Goal: Task Accomplishment & Management: Use online tool/utility

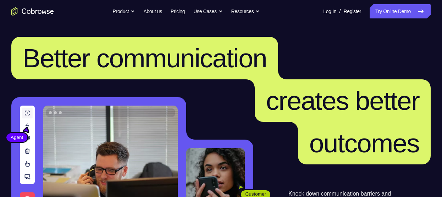
click at [391, 19] on nav "Go back Powerful, Flexible and Trustworthy. Avoid all extra friction for both A…" at bounding box center [221, 11] width 442 height 23
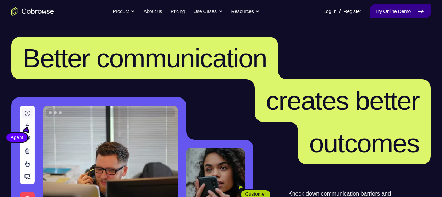
click at [398, 15] on link "Try Online Demo" at bounding box center [399, 11] width 61 height 14
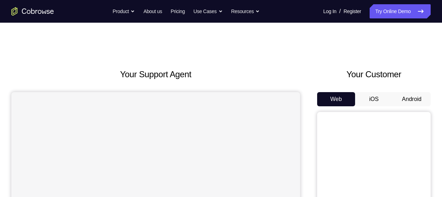
click at [402, 101] on button "Android" at bounding box center [411, 99] width 38 height 14
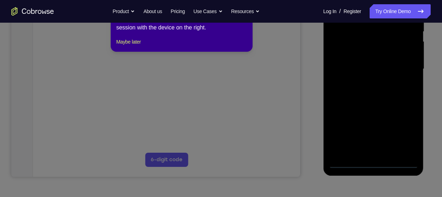
scroll to position [113, 0]
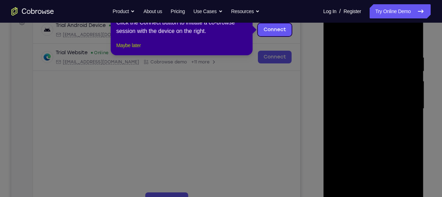
click at [141, 50] on button "Maybe later" at bounding box center [128, 45] width 24 height 9
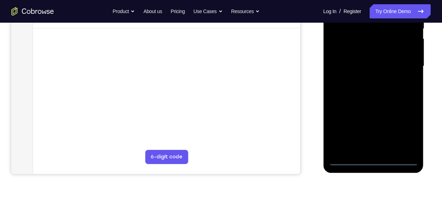
scroll to position [167, 0]
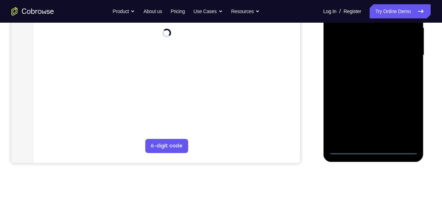
click at [375, 148] on div at bounding box center [372, 55] width 89 height 198
click at [400, 118] on div at bounding box center [372, 55] width 89 height 198
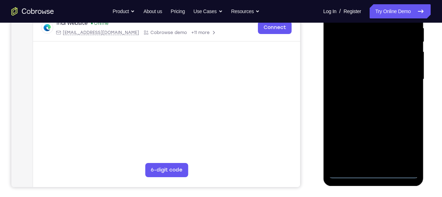
scroll to position [118, 0]
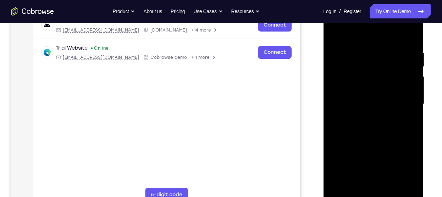
click at [347, 34] on div at bounding box center [372, 104] width 89 height 198
click at [404, 102] on div at bounding box center [372, 104] width 89 height 198
click at [366, 116] on div at bounding box center [372, 104] width 89 height 198
click at [365, 97] on div at bounding box center [372, 104] width 89 height 198
click at [365, 104] on div at bounding box center [372, 104] width 89 height 198
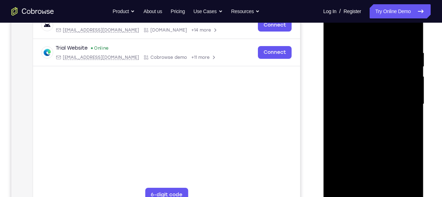
click at [357, 125] on div at bounding box center [372, 104] width 89 height 198
click at [378, 137] on div at bounding box center [372, 104] width 89 height 198
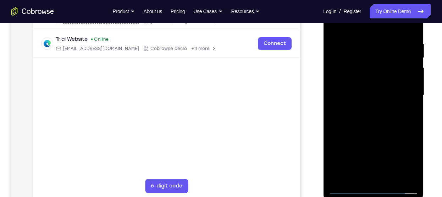
scroll to position [117, 0]
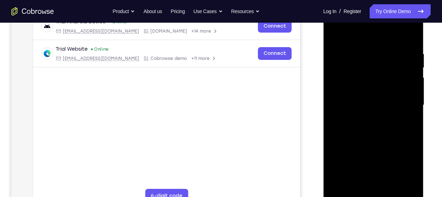
click at [412, 31] on div at bounding box center [372, 105] width 89 height 198
click at [356, 71] on div at bounding box center [372, 105] width 89 height 198
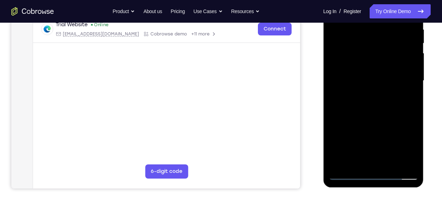
scroll to position [141, 0]
click at [350, 117] on div at bounding box center [372, 80] width 89 height 198
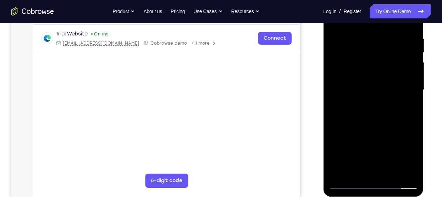
scroll to position [131, 0]
click at [411, 93] on div at bounding box center [372, 90] width 89 height 198
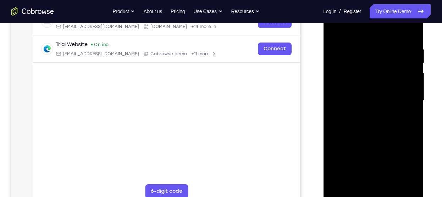
scroll to position [121, 0]
click at [411, 104] on div at bounding box center [372, 101] width 89 height 198
click at [336, 28] on div at bounding box center [372, 101] width 89 height 198
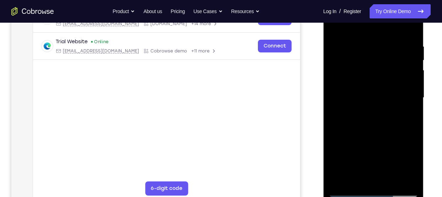
scroll to position [122, 0]
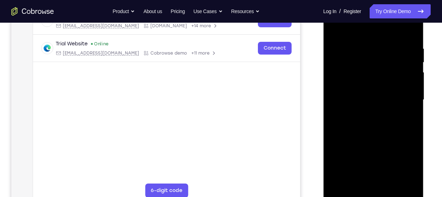
click at [334, 27] on div at bounding box center [372, 100] width 89 height 198
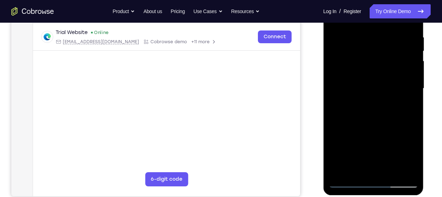
scroll to position [135, 0]
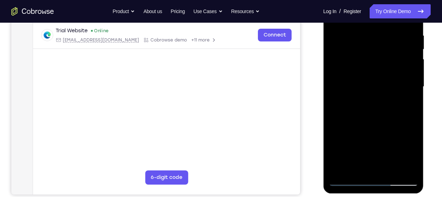
click at [361, 78] on div at bounding box center [372, 87] width 89 height 198
click at [371, 121] on div at bounding box center [372, 87] width 89 height 198
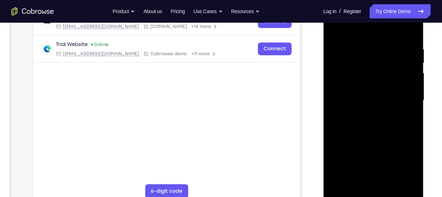
scroll to position [121, 0]
click at [333, 27] on div at bounding box center [372, 101] width 89 height 198
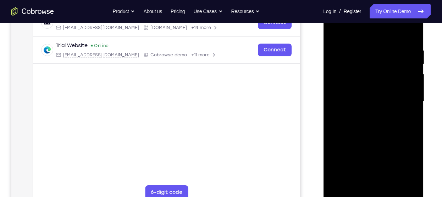
scroll to position [117, 0]
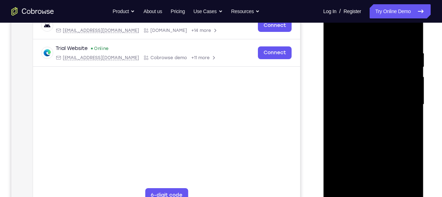
click at [333, 33] on div at bounding box center [372, 104] width 89 height 198
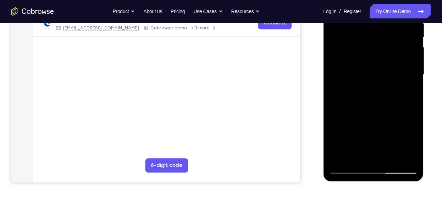
scroll to position [147, 0]
click at [357, 130] on div at bounding box center [372, 74] width 89 height 198
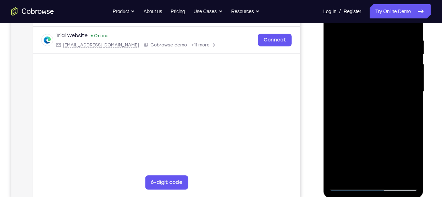
scroll to position [130, 0]
drag, startPoint x: 372, startPoint y: 142, endPoint x: 376, endPoint y: 79, distance: 63.2
click at [376, 79] on div at bounding box center [372, 92] width 89 height 198
click at [397, 118] on div at bounding box center [372, 92] width 89 height 198
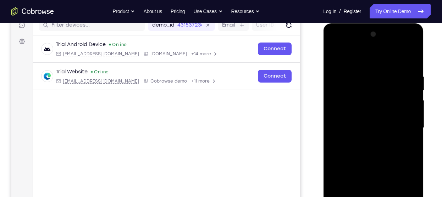
scroll to position [93, 0]
click at [334, 55] on div at bounding box center [372, 128] width 89 height 198
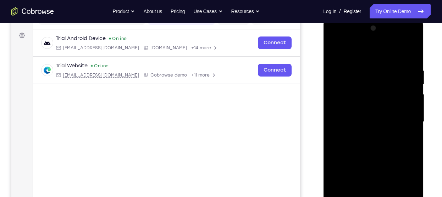
scroll to position [100, 0]
click at [333, 49] on div at bounding box center [372, 121] width 89 height 198
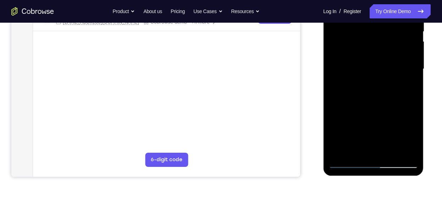
scroll to position [152, 0]
click at [353, 119] on div at bounding box center [372, 69] width 89 height 198
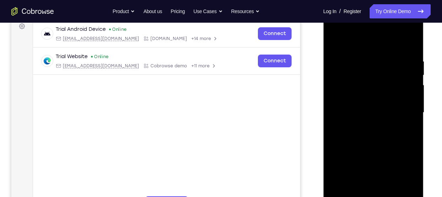
scroll to position [102, 0]
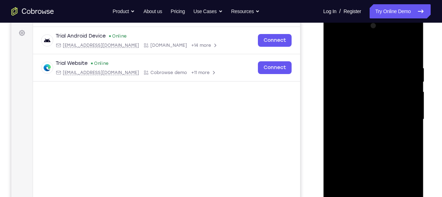
click at [350, 80] on div at bounding box center [372, 119] width 89 height 198
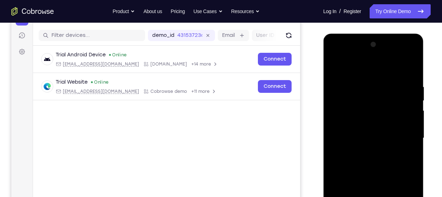
scroll to position [81, 0]
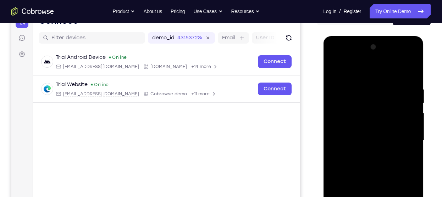
click at [405, 112] on div at bounding box center [372, 140] width 89 height 198
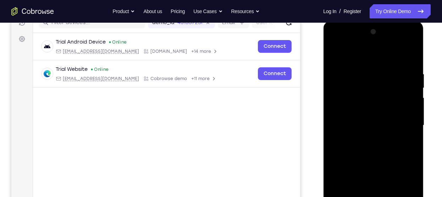
scroll to position [97, 0]
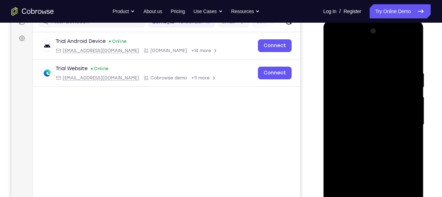
click at [408, 100] on div at bounding box center [372, 125] width 89 height 198
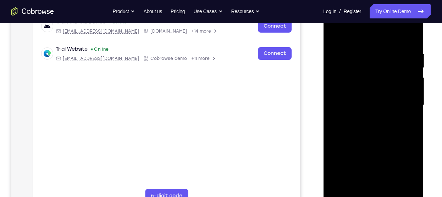
scroll to position [117, 0]
click at [408, 100] on div at bounding box center [372, 105] width 89 height 198
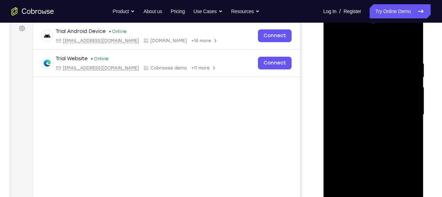
scroll to position [99, 0]
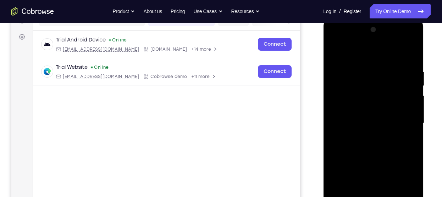
click at [408, 100] on div at bounding box center [372, 123] width 89 height 198
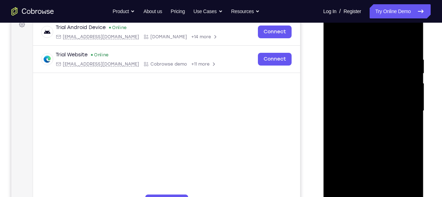
scroll to position [111, 0]
click at [408, 100] on div at bounding box center [372, 111] width 89 height 198
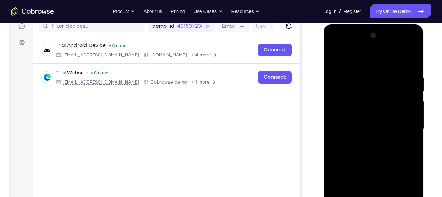
scroll to position [92, 0]
click at [407, 101] on div at bounding box center [372, 129] width 89 height 198
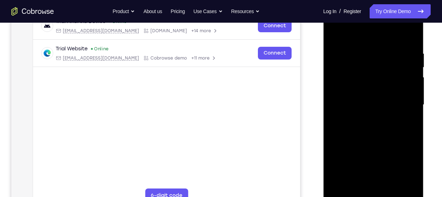
scroll to position [105, 0]
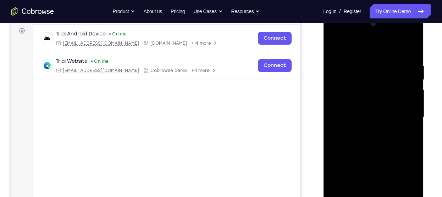
click at [405, 96] on div at bounding box center [372, 117] width 89 height 198
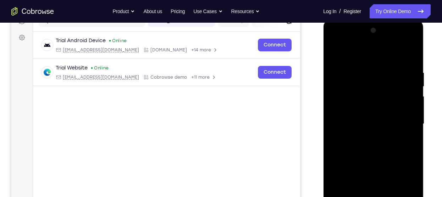
click at [409, 103] on div at bounding box center [372, 124] width 89 height 198
click at [406, 97] on div at bounding box center [372, 124] width 89 height 198
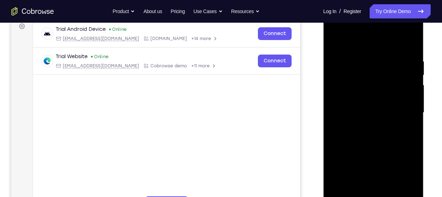
scroll to position [109, 0]
click at [406, 89] on div at bounding box center [372, 112] width 89 height 198
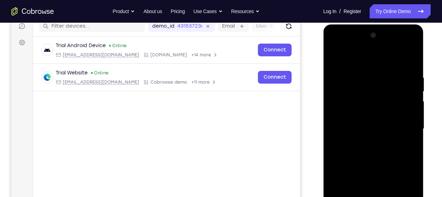
scroll to position [92, 0]
click at [406, 89] on div at bounding box center [372, 129] width 89 height 198
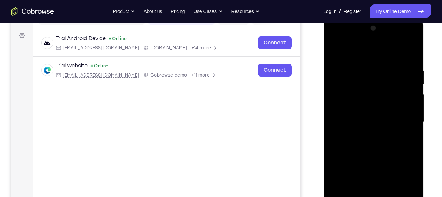
click at [408, 94] on div at bounding box center [372, 122] width 89 height 198
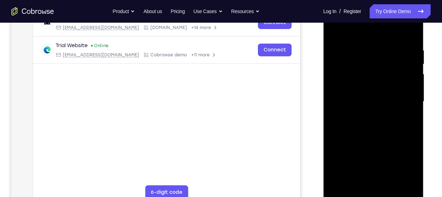
scroll to position [119, 0]
click at [408, 94] on div at bounding box center [372, 102] width 89 height 198
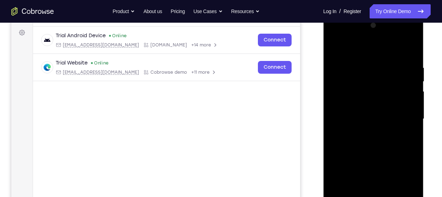
scroll to position [102, 0]
click at [408, 94] on div at bounding box center [372, 119] width 89 height 198
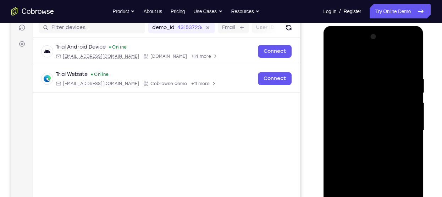
scroll to position [90, 0]
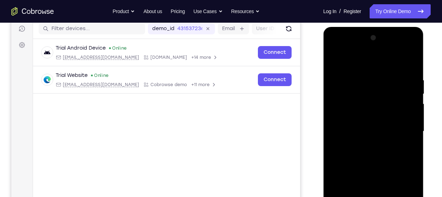
click at [412, 102] on div at bounding box center [372, 131] width 89 height 198
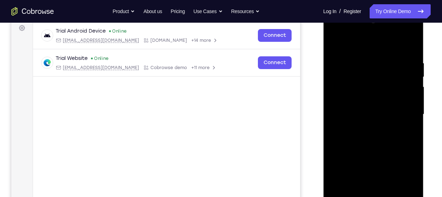
click at [411, 95] on div at bounding box center [372, 114] width 89 height 198
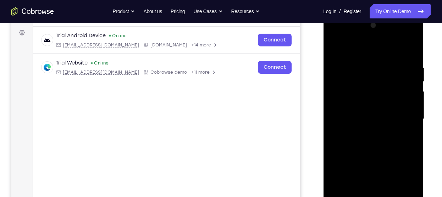
scroll to position [103, 0]
click at [411, 95] on div at bounding box center [372, 118] width 89 height 198
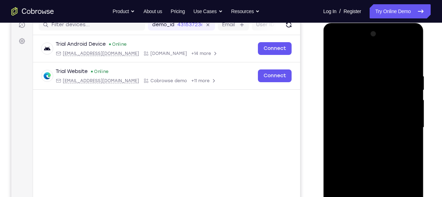
scroll to position [94, 0]
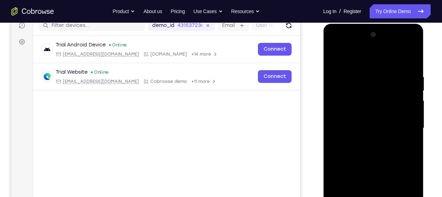
click at [411, 36] on div at bounding box center [372, 128] width 89 height 198
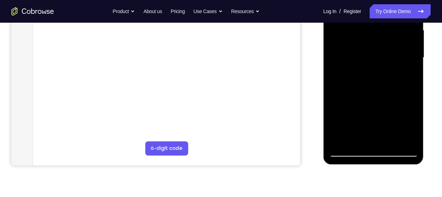
scroll to position [165, 0]
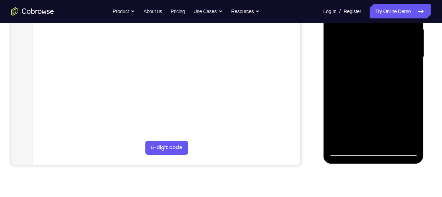
click at [335, 144] on div at bounding box center [372, 57] width 89 height 198
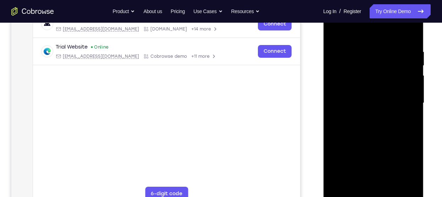
click at [360, 42] on div at bounding box center [372, 103] width 89 height 198
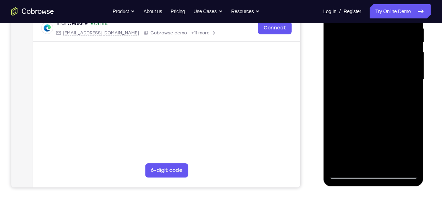
scroll to position [143, 0]
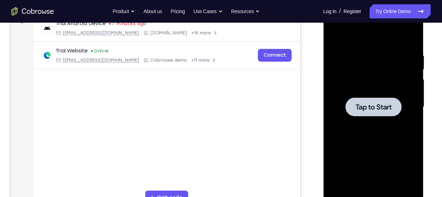
scroll to position [118, 0]
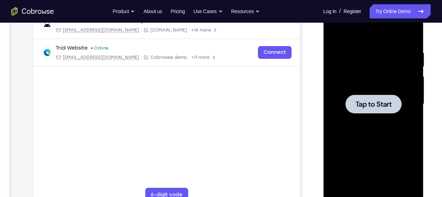
click at [382, 113] on div at bounding box center [373, 104] width 56 height 19
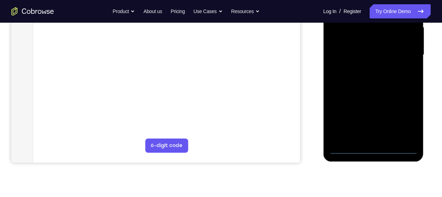
scroll to position [167, 0]
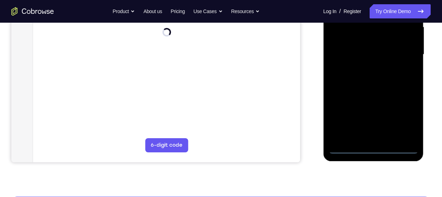
click at [372, 147] on div at bounding box center [372, 54] width 89 height 198
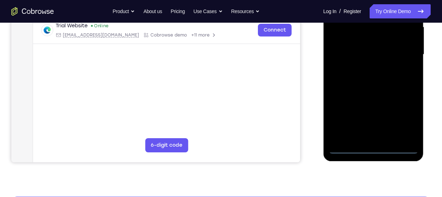
scroll to position [148, 0]
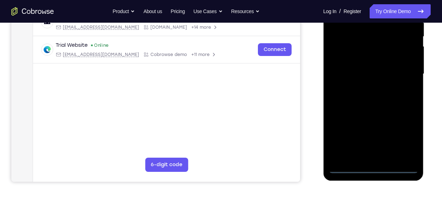
click at [399, 137] on div at bounding box center [372, 74] width 89 height 198
click at [403, 137] on div at bounding box center [372, 74] width 89 height 198
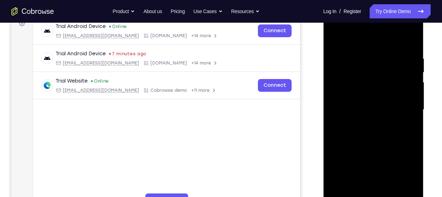
scroll to position [108, 0]
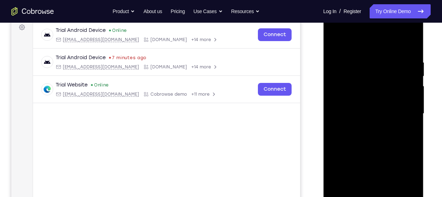
click at [358, 49] on div at bounding box center [372, 114] width 89 height 198
click at [400, 109] on div at bounding box center [372, 114] width 89 height 198
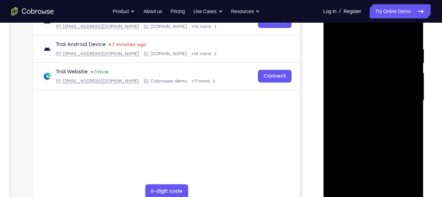
click at [367, 112] on div at bounding box center [372, 100] width 89 height 198
click at [367, 96] on div at bounding box center [372, 100] width 89 height 198
click at [369, 101] on div at bounding box center [372, 100] width 89 height 198
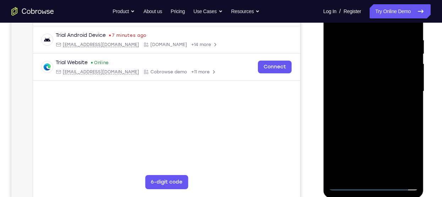
scroll to position [131, 0]
click at [358, 114] on div at bounding box center [372, 91] width 89 height 198
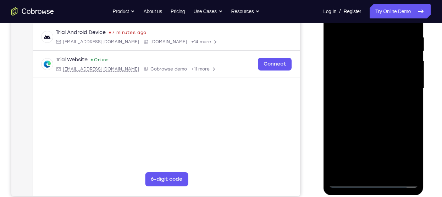
scroll to position [134, 0]
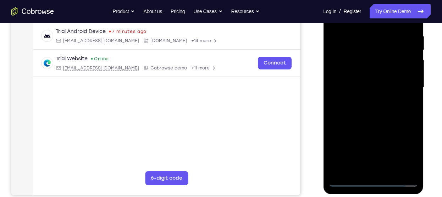
click at [370, 119] on div at bounding box center [372, 87] width 89 height 198
click at [360, 36] on div at bounding box center [372, 87] width 89 height 198
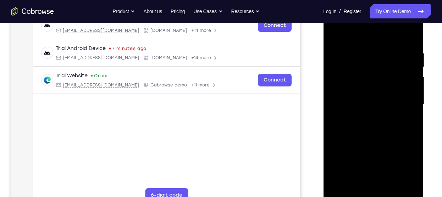
scroll to position [117, 0]
click at [410, 37] on div at bounding box center [372, 105] width 89 height 198
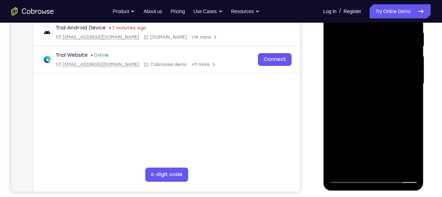
scroll to position [139, 0]
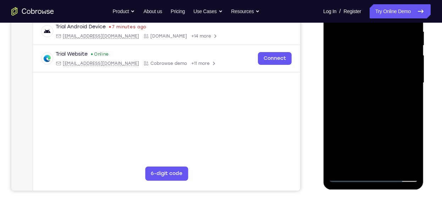
click at [400, 117] on div at bounding box center [372, 83] width 89 height 198
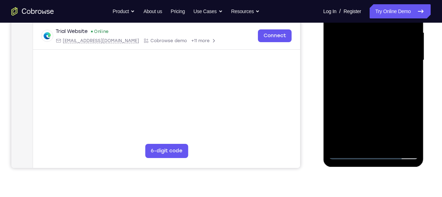
drag, startPoint x: 396, startPoint y: 122, endPoint x: 393, endPoint y: 73, distance: 48.6
click at [393, 73] on div at bounding box center [372, 60] width 89 height 198
drag, startPoint x: 356, startPoint y: 110, endPoint x: 370, endPoint y: 48, distance: 63.6
click at [370, 48] on div at bounding box center [372, 60] width 89 height 198
drag, startPoint x: 380, startPoint y: 108, endPoint x: 387, endPoint y: 44, distance: 64.9
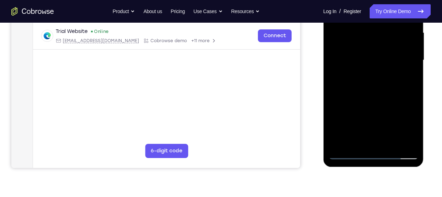
click at [387, 44] on div at bounding box center [372, 60] width 89 height 198
drag, startPoint x: 384, startPoint y: 124, endPoint x: 395, endPoint y: 56, distance: 69.7
click at [395, 56] on div at bounding box center [372, 60] width 89 height 198
drag, startPoint x: 394, startPoint y: 102, endPoint x: 400, endPoint y: 44, distance: 58.9
click at [400, 44] on div at bounding box center [372, 60] width 89 height 198
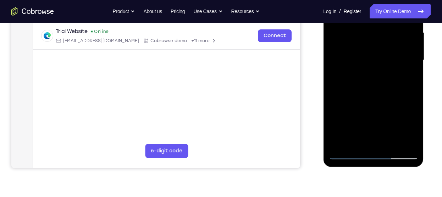
click at [411, 46] on div at bounding box center [372, 60] width 89 height 198
click at [410, 51] on div at bounding box center [372, 60] width 89 height 198
click at [391, 141] on div at bounding box center [372, 60] width 89 height 198
click at [372, 98] on div at bounding box center [372, 60] width 89 height 198
drag, startPoint x: 372, startPoint y: 108, endPoint x: 377, endPoint y: 55, distance: 52.7
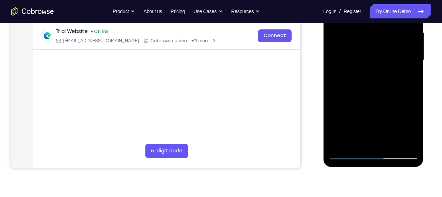
click at [377, 55] on div at bounding box center [372, 60] width 89 height 198
drag, startPoint x: 378, startPoint y: 118, endPoint x: 378, endPoint y: 60, distance: 57.8
click at [378, 60] on div at bounding box center [372, 60] width 89 height 198
drag, startPoint x: 377, startPoint y: 101, endPoint x: 378, endPoint y: 74, distance: 26.9
click at [378, 74] on div at bounding box center [372, 60] width 89 height 198
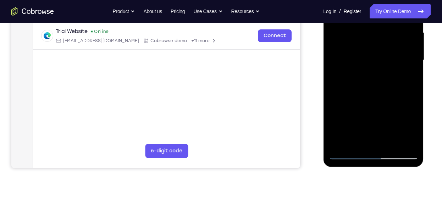
drag, startPoint x: 376, startPoint y: 102, endPoint x: 381, endPoint y: 50, distance: 51.6
click at [381, 50] on div at bounding box center [372, 60] width 89 height 198
drag, startPoint x: 379, startPoint y: 114, endPoint x: 385, endPoint y: 71, distance: 43.7
click at [385, 71] on div at bounding box center [372, 60] width 89 height 198
drag, startPoint x: 381, startPoint y: 124, endPoint x: 388, endPoint y: 66, distance: 58.6
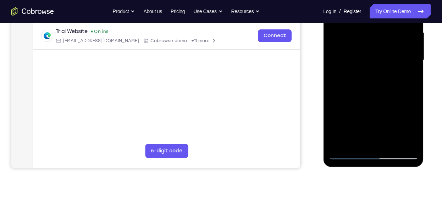
click at [388, 66] on div at bounding box center [372, 60] width 89 height 198
drag, startPoint x: 377, startPoint y: 123, endPoint x: 390, endPoint y: 60, distance: 64.0
click at [390, 60] on div at bounding box center [372, 60] width 89 height 198
drag, startPoint x: 381, startPoint y: 125, endPoint x: 389, endPoint y: 55, distance: 70.6
click at [389, 55] on div at bounding box center [372, 60] width 89 height 198
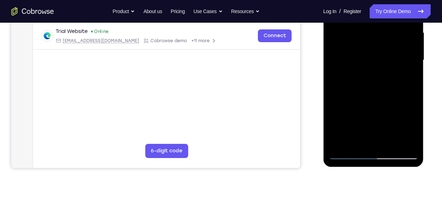
click at [369, 93] on div at bounding box center [372, 60] width 89 height 198
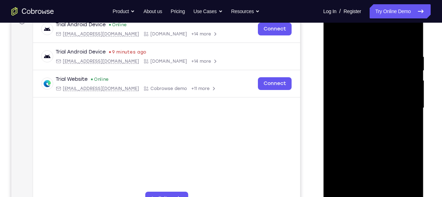
scroll to position [113, 0]
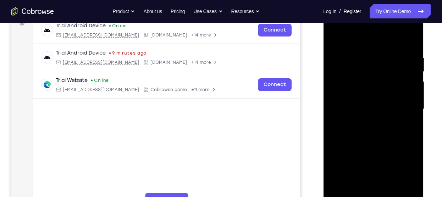
click at [334, 38] on div at bounding box center [372, 109] width 89 height 198
drag, startPoint x: 370, startPoint y: 139, endPoint x: 381, endPoint y: 91, distance: 48.4
click at [381, 91] on div at bounding box center [372, 109] width 89 height 198
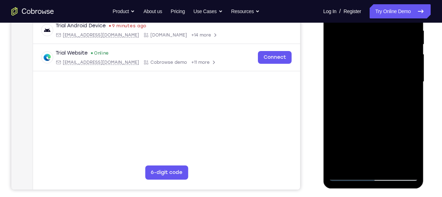
drag, startPoint x: 371, startPoint y: 152, endPoint x: 380, endPoint y: 97, distance: 55.3
click at [380, 97] on div at bounding box center [372, 82] width 89 height 198
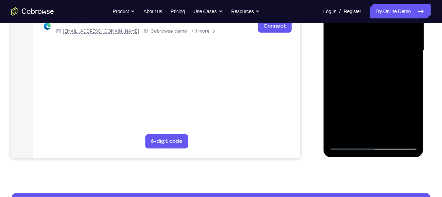
scroll to position [172, 0]
drag, startPoint x: 377, startPoint y: 99, endPoint x: 378, endPoint y: 133, distance: 34.1
click at [378, 133] on div at bounding box center [372, 50] width 89 height 198
click at [348, 144] on div at bounding box center [372, 50] width 89 height 198
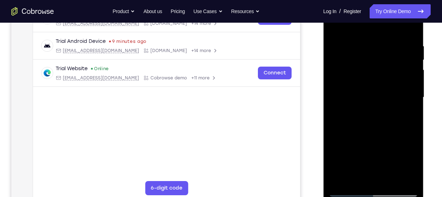
scroll to position [123, 0]
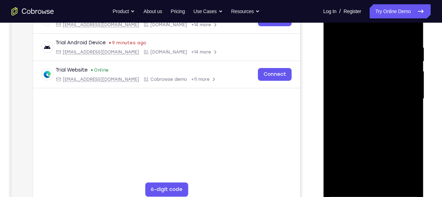
click at [335, 30] on div at bounding box center [372, 99] width 89 height 198
click at [334, 27] on div at bounding box center [372, 99] width 89 height 198
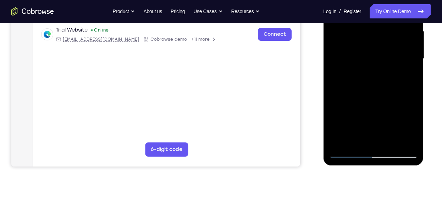
scroll to position [165, 0]
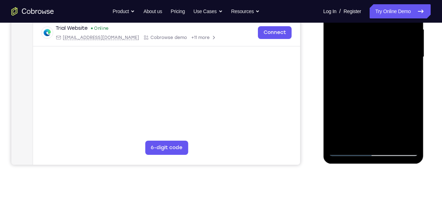
click at [406, 141] on div at bounding box center [372, 57] width 89 height 198
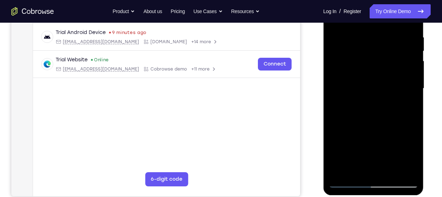
scroll to position [119, 0]
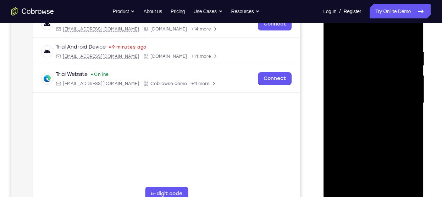
click at [373, 99] on div at bounding box center [372, 103] width 89 height 198
click at [363, 105] on div at bounding box center [372, 103] width 89 height 198
click at [341, 40] on div at bounding box center [372, 103] width 89 height 198
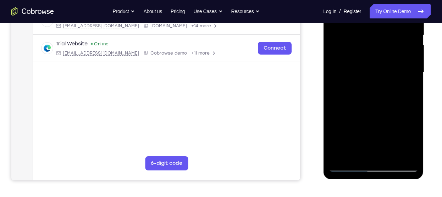
scroll to position [152, 0]
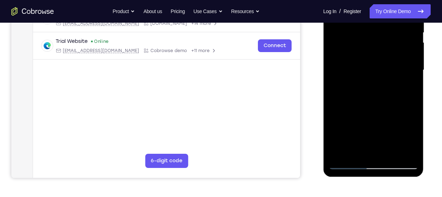
click at [365, 152] on div at bounding box center [372, 70] width 89 height 198
click at [389, 138] on div at bounding box center [372, 70] width 89 height 198
click at [406, 113] on div at bounding box center [372, 70] width 89 height 198
click at [382, 154] on div at bounding box center [372, 70] width 89 height 198
click at [362, 138] on div at bounding box center [372, 70] width 89 height 198
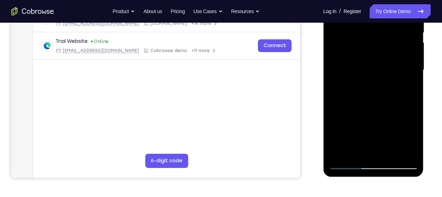
click at [404, 111] on div at bounding box center [372, 70] width 89 height 198
click at [398, 141] on div at bounding box center [372, 70] width 89 height 198
click at [369, 102] on div at bounding box center [372, 70] width 89 height 198
click at [388, 71] on div at bounding box center [372, 70] width 89 height 198
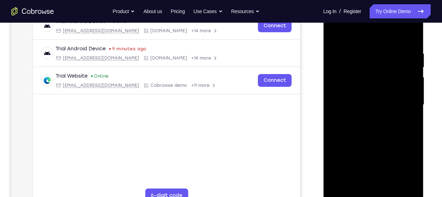
scroll to position [117, 0]
click at [340, 42] on div at bounding box center [372, 105] width 89 height 198
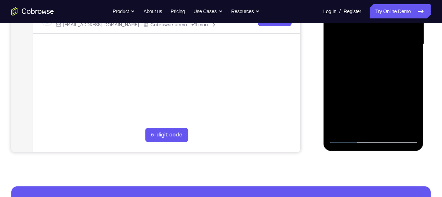
scroll to position [178, 0]
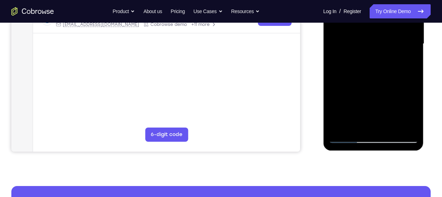
click at [357, 122] on div at bounding box center [372, 44] width 89 height 198
click at [388, 56] on div at bounding box center [372, 44] width 89 height 198
click at [410, 124] on div at bounding box center [372, 44] width 89 height 198
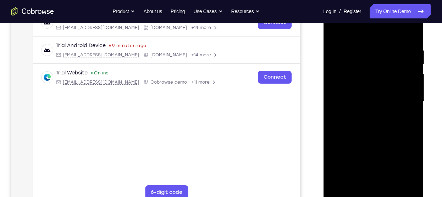
scroll to position [119, 0]
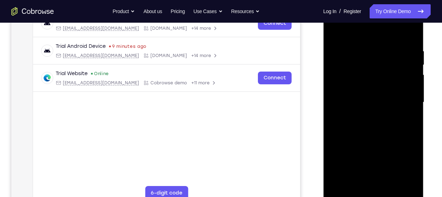
click at [337, 38] on div at bounding box center [372, 102] width 89 height 198
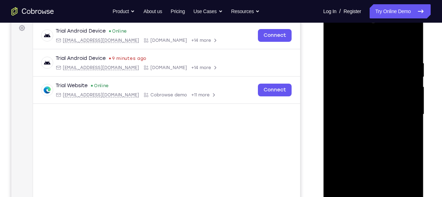
scroll to position [107, 0]
click at [409, 45] on div at bounding box center [372, 115] width 89 height 198
click at [338, 100] on div at bounding box center [372, 115] width 89 height 198
click at [404, 94] on div at bounding box center [372, 115] width 89 height 198
click at [408, 98] on div at bounding box center [372, 115] width 89 height 198
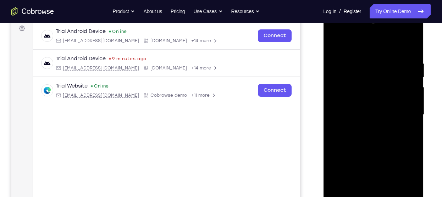
click at [408, 98] on div at bounding box center [372, 115] width 89 height 198
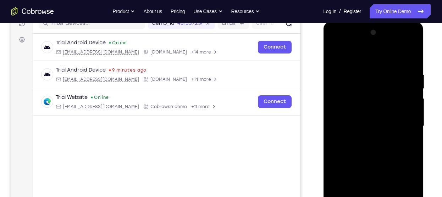
scroll to position [95, 0]
click at [414, 40] on div at bounding box center [372, 127] width 89 height 198
click at [342, 76] on div at bounding box center [372, 127] width 89 height 198
click at [411, 117] on div at bounding box center [372, 127] width 89 height 198
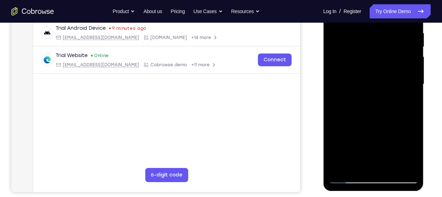
scroll to position [136, 0]
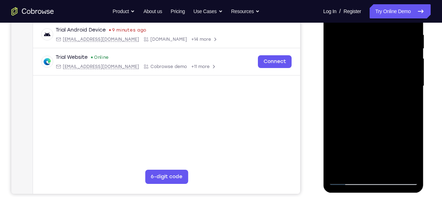
click at [339, 40] on div at bounding box center [372, 86] width 89 height 198
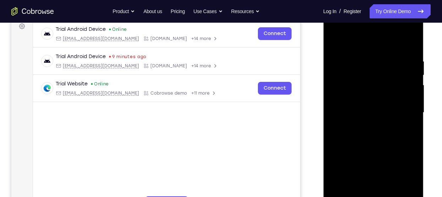
scroll to position [109, 0]
click at [401, 91] on div at bounding box center [372, 113] width 89 height 198
click at [338, 104] on div at bounding box center [372, 113] width 89 height 198
click at [406, 99] on div at bounding box center [372, 113] width 89 height 198
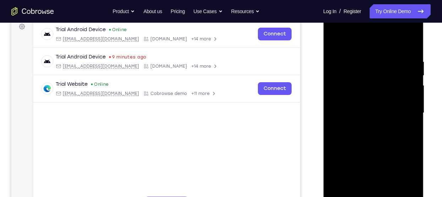
click at [406, 99] on div at bounding box center [372, 113] width 89 height 198
click at [334, 100] on div at bounding box center [372, 113] width 89 height 198
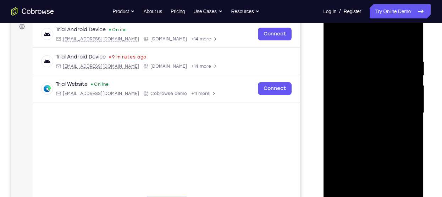
click at [334, 100] on div at bounding box center [372, 113] width 89 height 198
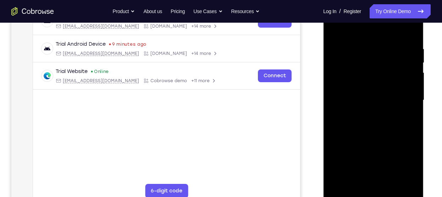
click at [408, 96] on div at bounding box center [372, 100] width 89 height 198
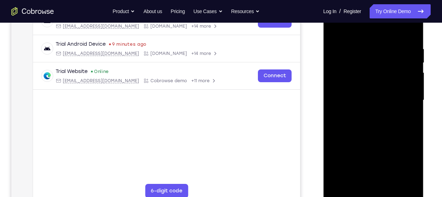
click at [408, 96] on div at bounding box center [372, 100] width 89 height 198
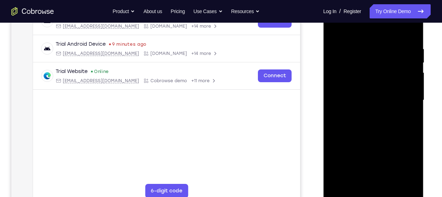
click at [408, 96] on div at bounding box center [372, 100] width 89 height 198
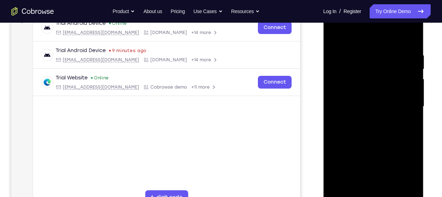
scroll to position [114, 0]
click at [334, 36] on div at bounding box center [372, 107] width 89 height 198
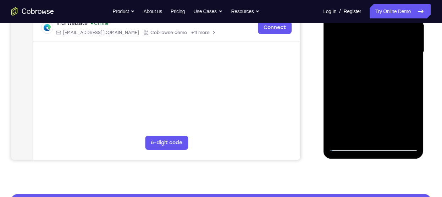
scroll to position [174, 0]
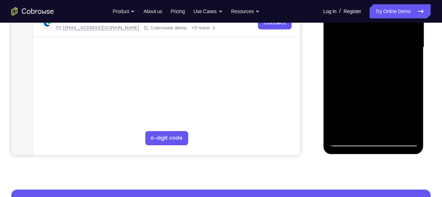
click at [340, 130] on div at bounding box center [372, 47] width 89 height 198
click at [387, 130] on div at bounding box center [372, 47] width 89 height 198
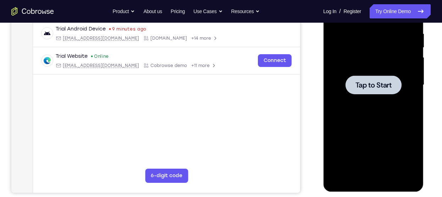
scroll to position [136, 0]
